Goal: Browse casually: Explore the website without a specific task or goal

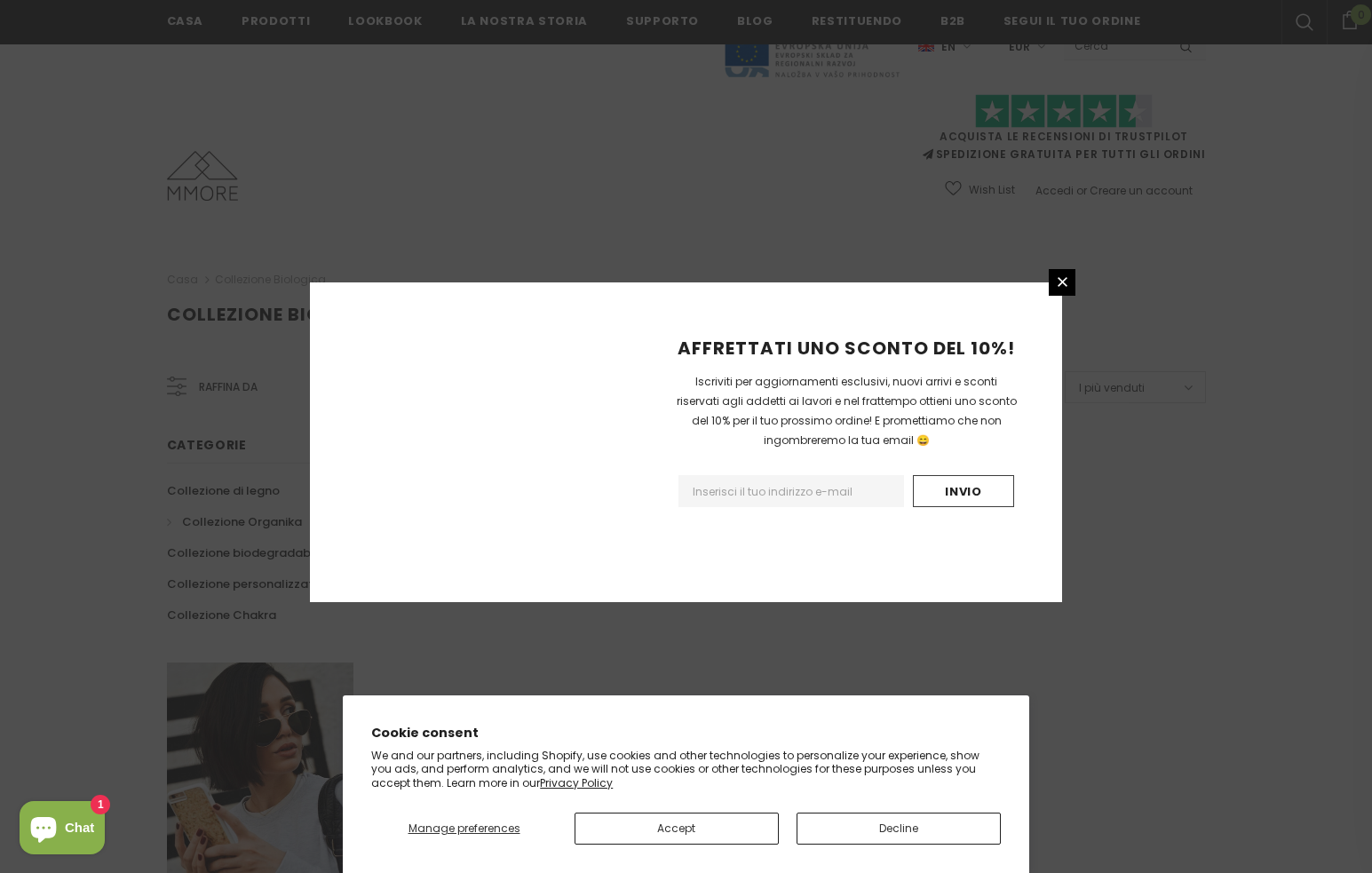
scroll to position [948, 0]
